Goal: Complete application form: Complete application form

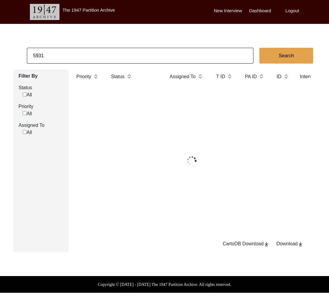
click at [79, 53] on input "5931" at bounding box center [140, 56] width 226 height 16
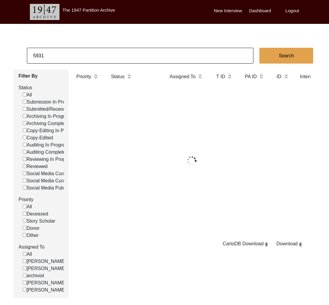
click at [79, 53] on input "5931" at bounding box center [140, 56] width 226 height 16
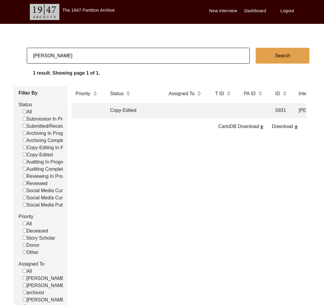
type input "[PERSON_NAME]"
checkbox input "false"
click at [171, 114] on td at bounding box center [186, 110] width 42 height 15
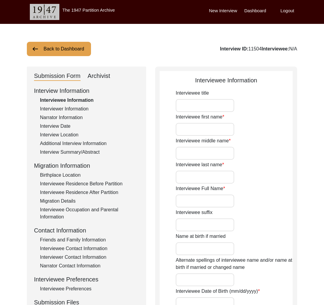
type input "Mr."
type input "Nand"
type input "[PERSON_NAME]"
type input "Das"
type input "[PERSON_NAME]"
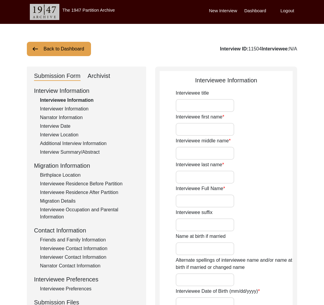
type input "[PERSON_NAME]"
type input "[DATE]"
type input "Janmashtami, [GEOGRAPHIC_DATA], [DATE] ([DATE])"
type input "95"
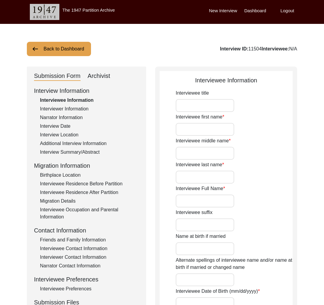
type input "[DEMOGRAPHIC_DATA]"
type textarea "Renounced home at a young age and became a Mahant."
type input "Hindi"
type input "Avadhi"
type input "[DEMOGRAPHIC_DATA]"
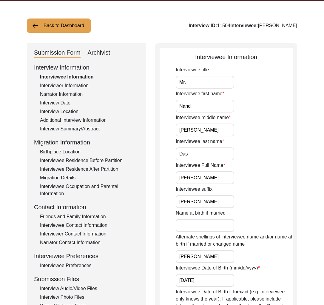
scroll to position [91, 0]
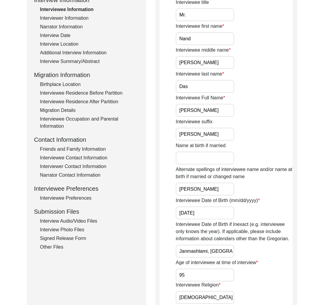
click at [89, 222] on div "Interview Audio/Video Files" at bounding box center [89, 221] width 99 height 7
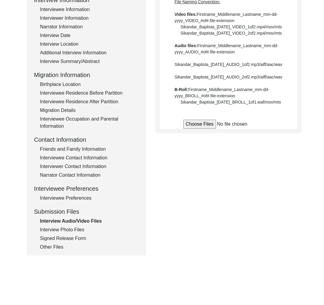
click at [82, 232] on div "Interview Photo Files" at bounding box center [89, 229] width 99 height 7
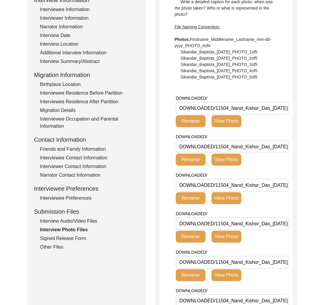
click at [72, 237] on div "Signed Release Form" at bounding box center [89, 238] width 99 height 7
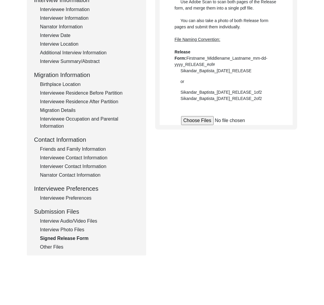
click at [71, 230] on div "Interview Photo Files" at bounding box center [89, 229] width 99 height 7
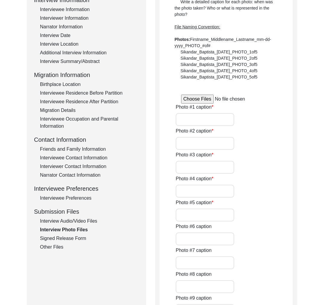
type input "First meeting at Tatambri [PERSON_NAME]’s resting place"
type input "Introduction of Mr. Nas and Ms. Mall"
type input "Camera setup with Ms. [PERSON_NAME]"
type input "Lunch break with narrators"
type input "Tea gathering at the [DEMOGRAPHIC_DATA] premise"
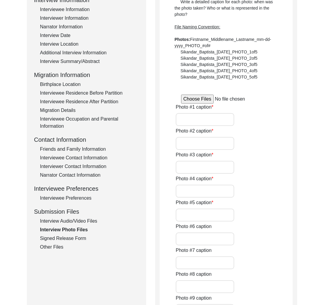
type input "[PERSON_NAME]’s disciple, [PERSON_NAME]"
type input "[PERSON_NAME] and [PERSON_NAME]"
type input "Setting up with Ms. [PERSON_NAME]"
type input "Preparing for the interview"
type input "Behind the scenes with Ms. [PERSON_NAME]"
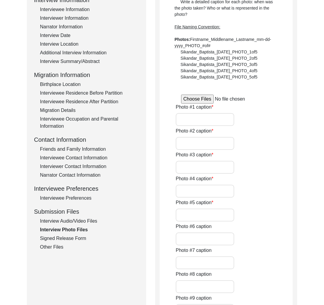
type input "During lunchtime"
type input "Lunchtime with disciples and followers"
type textarea "Photo #13: Short break during the interview Photo #14: [PERSON_NAME] and his di…"
type input "0of18"
type input "JPEG"
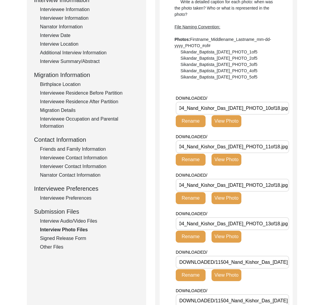
scroll to position [0, 53]
click at [76, 232] on div "Interview Photo Files" at bounding box center [89, 229] width 99 height 7
click at [76, 236] on div "Signed Release Form" at bounding box center [89, 238] width 99 height 7
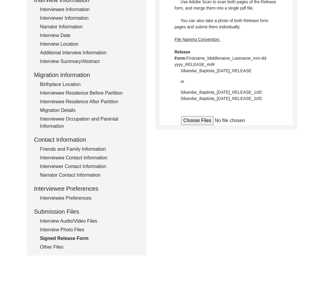
click at [75, 229] on div "Interview Photo Files" at bounding box center [89, 229] width 99 height 7
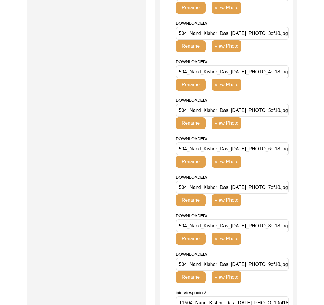
scroll to position [0, 0]
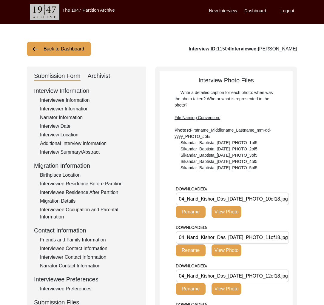
click at [67, 49] on button "Back to Dashboard" at bounding box center [59, 49] width 64 height 14
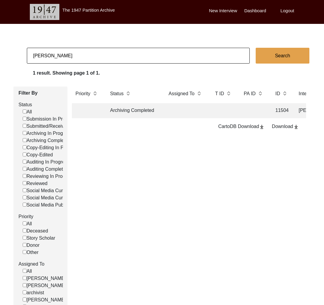
click at [93, 59] on input "[PERSON_NAME]" at bounding box center [138, 56] width 223 height 16
type input "[PERSON_NAME]"
checkbox input "false"
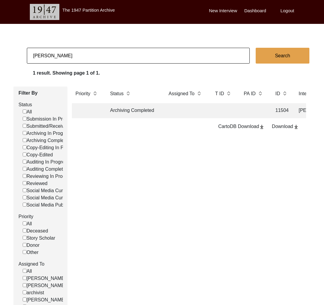
checkbox input "false"
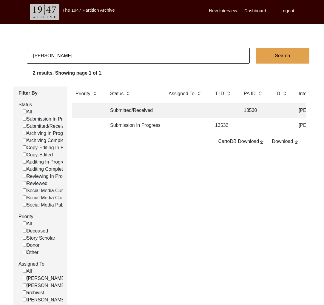
click at [221, 126] on td "13532" at bounding box center [224, 125] width 24 height 15
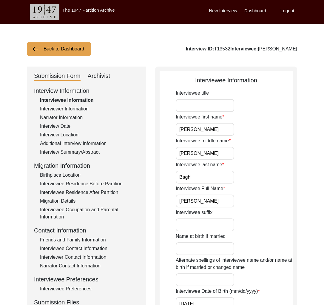
click at [61, 112] on div "Interviewer Information" at bounding box center [89, 108] width 99 height 7
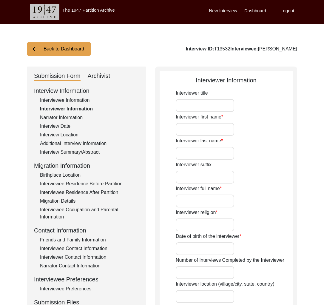
type input "[PERSON_NAME]"
type input "Varma"
type input "[PERSON_NAME]"
type input "[DEMOGRAPHIC_DATA]"
type input "[DATE]"
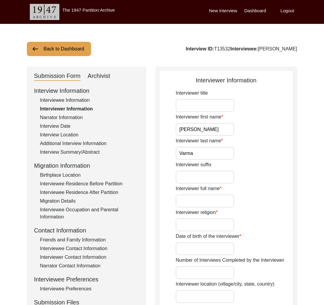
type input "[GEOGRAPHIC_DATA]"
type input "Impact Associate"
type textarea "L ip d sitame consect adipisci eli seddoeiu temporin utlaboreet dolor magnaali …"
type input "Hindi"
type textarea "friend's grandfather"
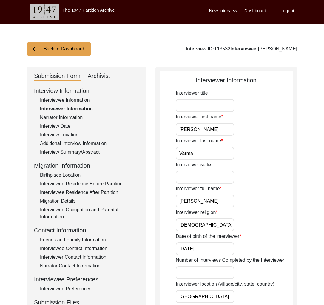
click at [102, 78] on div "Archivist" at bounding box center [99, 76] width 23 height 10
select select "Submission In Progress"
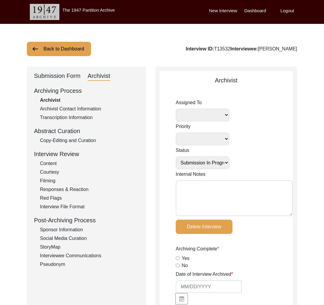
scroll to position [13, 0]
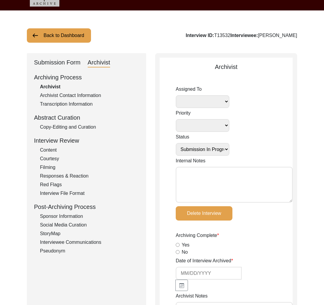
click at [215, 210] on button "Delete Interview" at bounding box center [204, 213] width 57 height 14
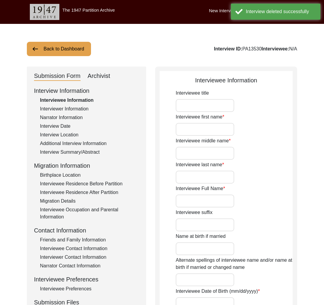
type input "[PERSON_NAME]"
type input "Baghi"
type input "[PERSON_NAME]"
type input "[DATE]"
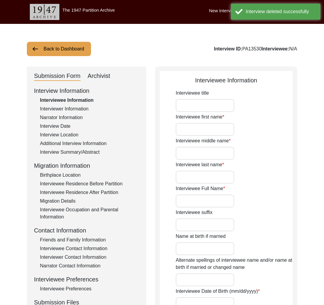
type input "83"
type input "[DEMOGRAPHIC_DATA]"
type input "Poonch Pahadi"
type input "[DEMOGRAPHIC_DATA]"
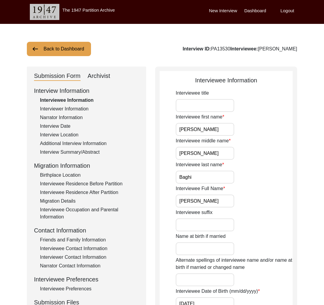
click at [72, 133] on div "Interview Location" at bounding box center [89, 134] width 99 height 7
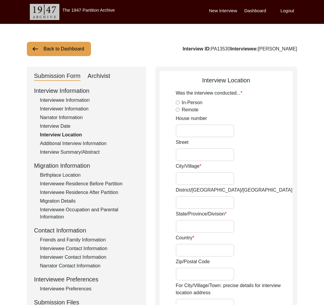
radio input "true"
type input "B6/1"
type input "Ashok Nagar"
type input "[GEOGRAPHIC_DATA]"
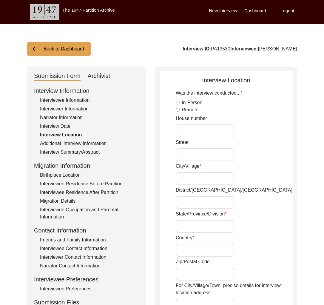
type input "[GEOGRAPHIC_DATA]"
type input "201001"
type input "[GEOGRAPHIC_DATA], [GEOGRAPHIC_DATA]"
type input "28.6598"
type input "77.4465"
